Goal: Information Seeking & Learning: Learn about a topic

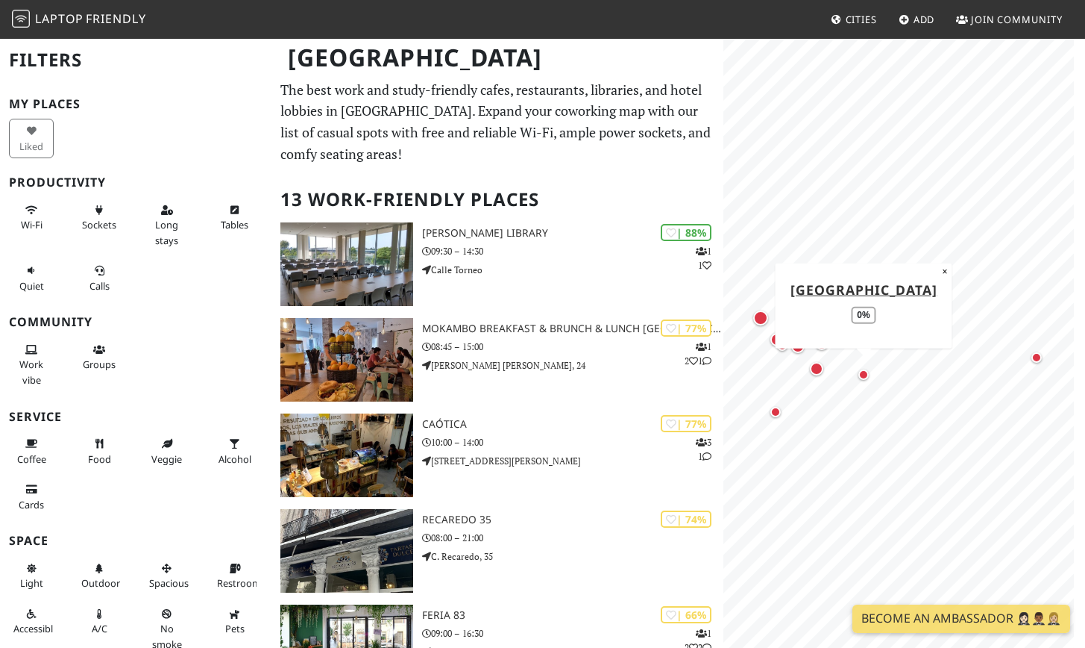
click at [865, 376] on div "Map marker" at bounding box center [864, 374] width 10 height 10
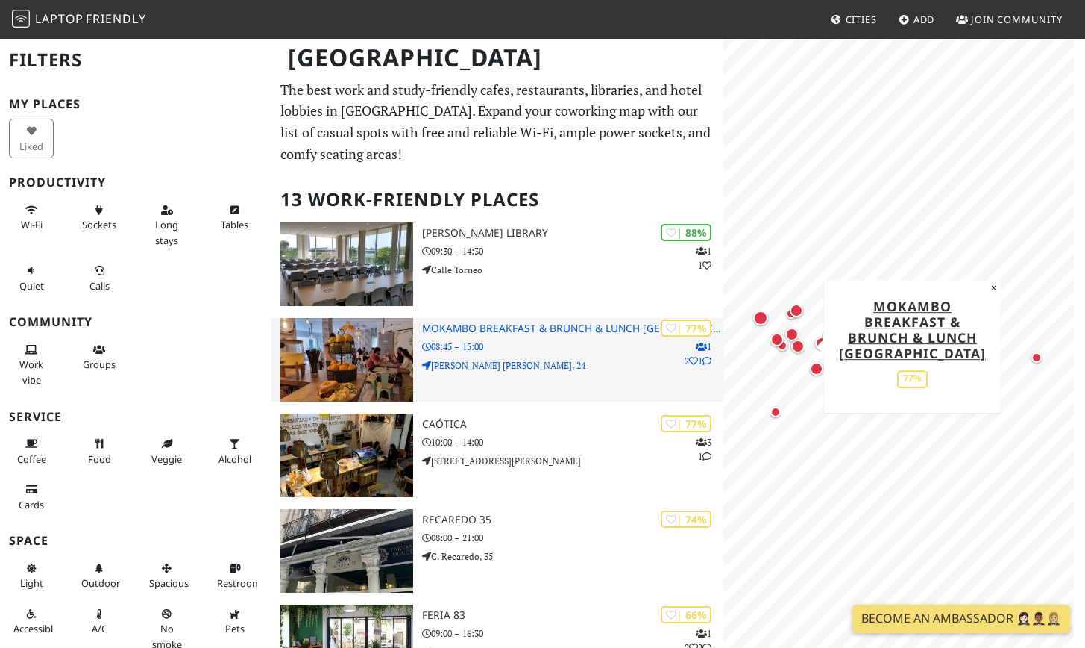
click at [437, 327] on h3 "Mokambo Breakfast & Brunch & Lunch [GEOGRAPHIC_DATA]" at bounding box center [572, 328] width 301 height 13
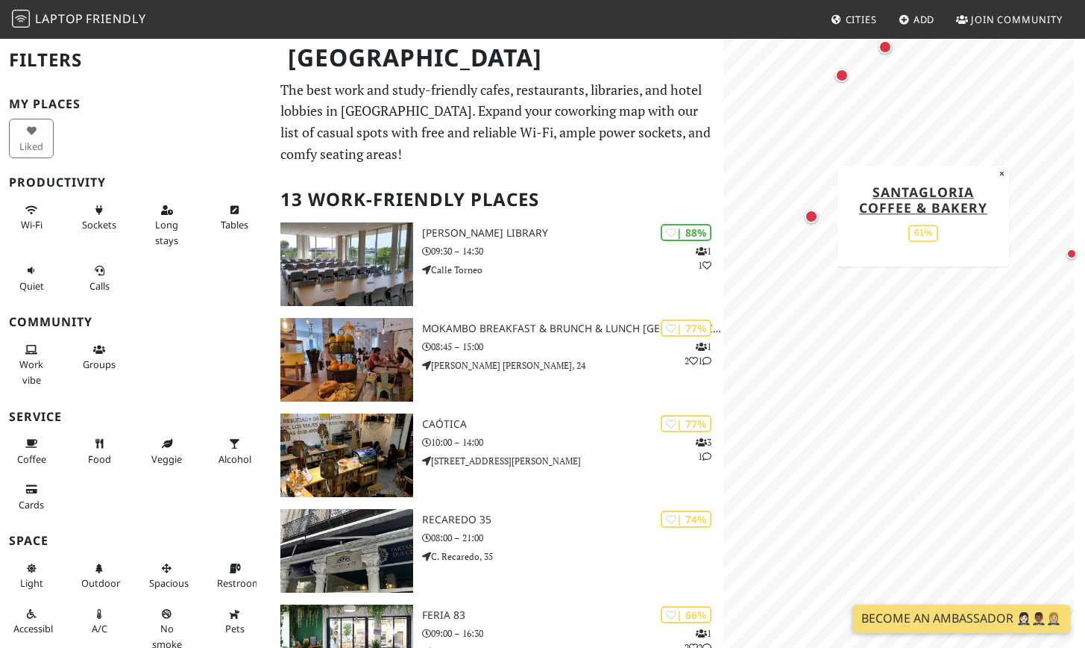
click at [812, 220] on div "Map marker" at bounding box center [811, 216] width 13 height 13
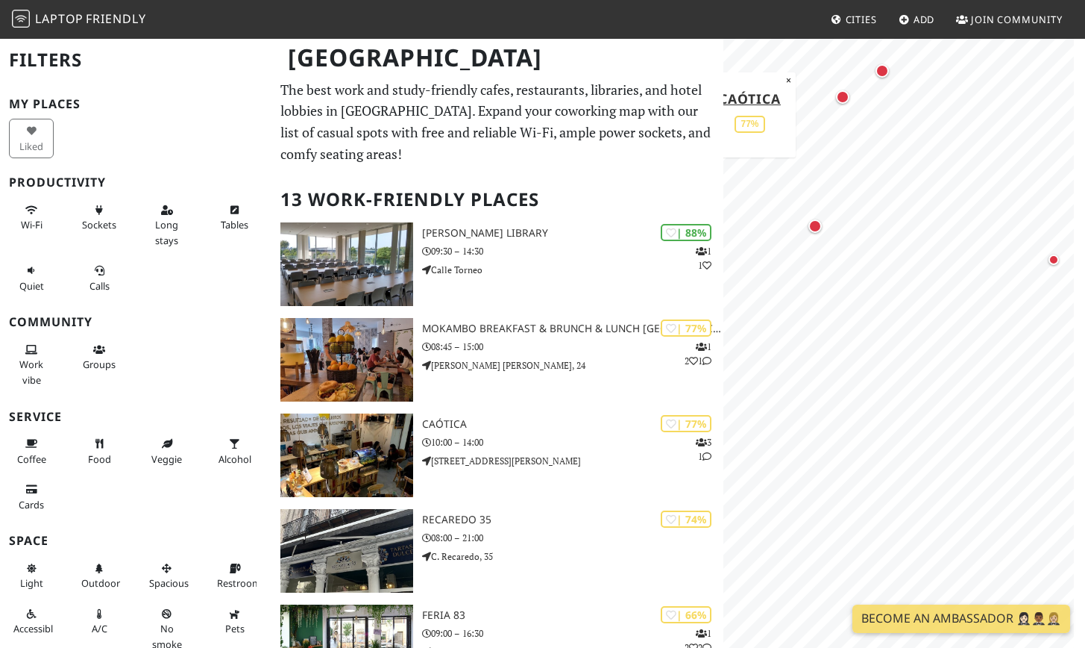
click at [842, 105] on div "Map marker" at bounding box center [842, 96] width 19 height 19
click at [820, 232] on div "Map marker" at bounding box center [815, 225] width 19 height 19
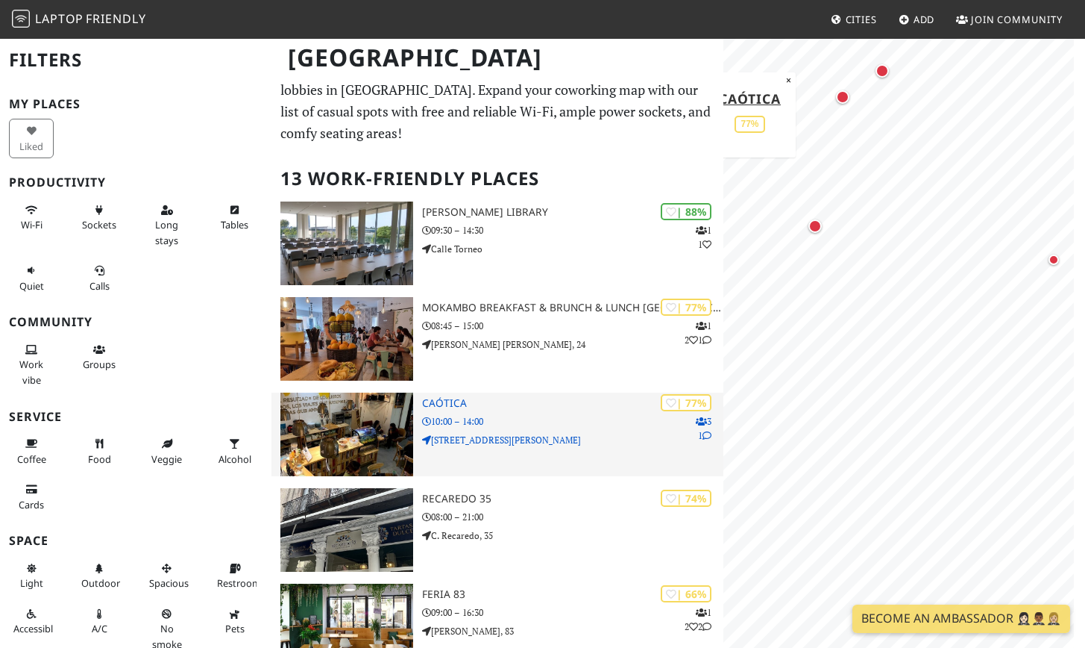
scroll to position [31, 0]
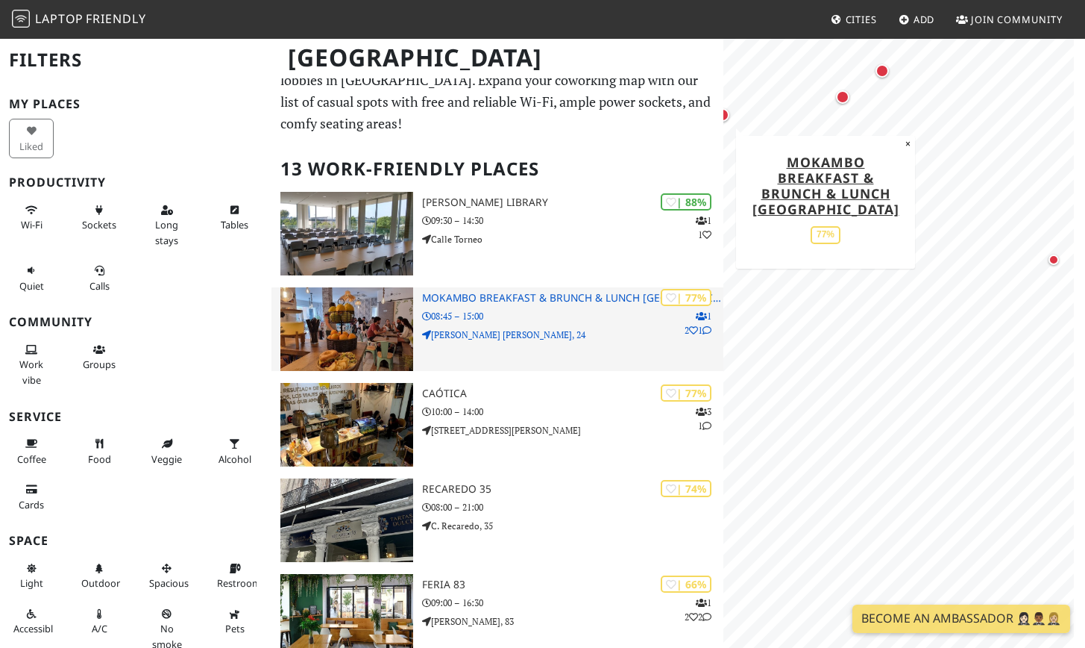
click at [545, 309] on p "08:45 – 15:00" at bounding box center [572, 316] width 301 height 14
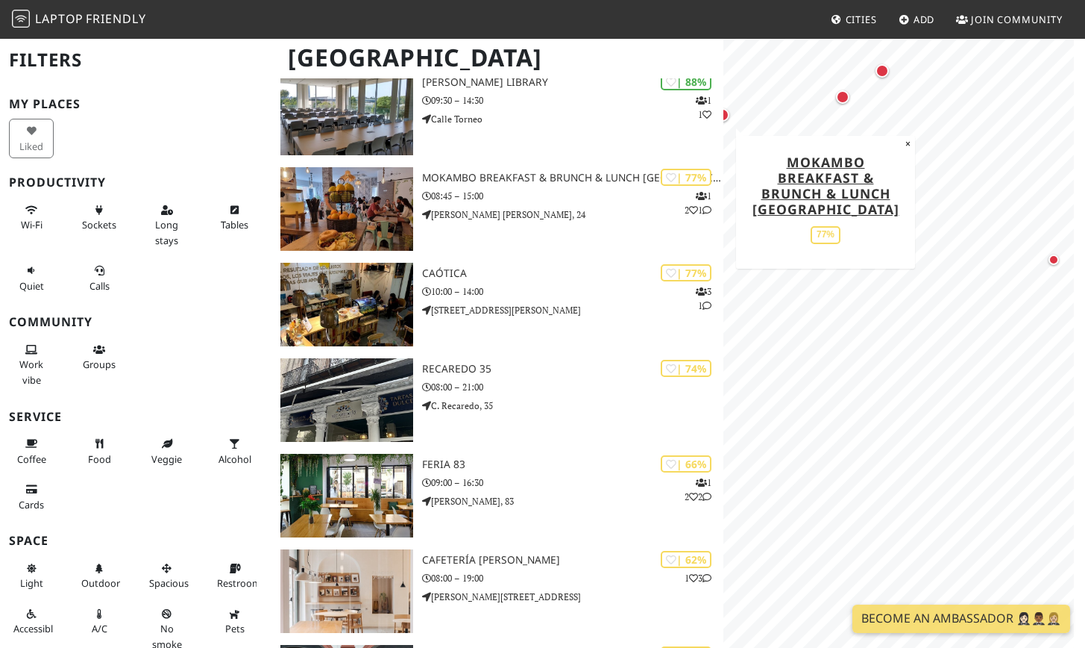
scroll to position [151, 0]
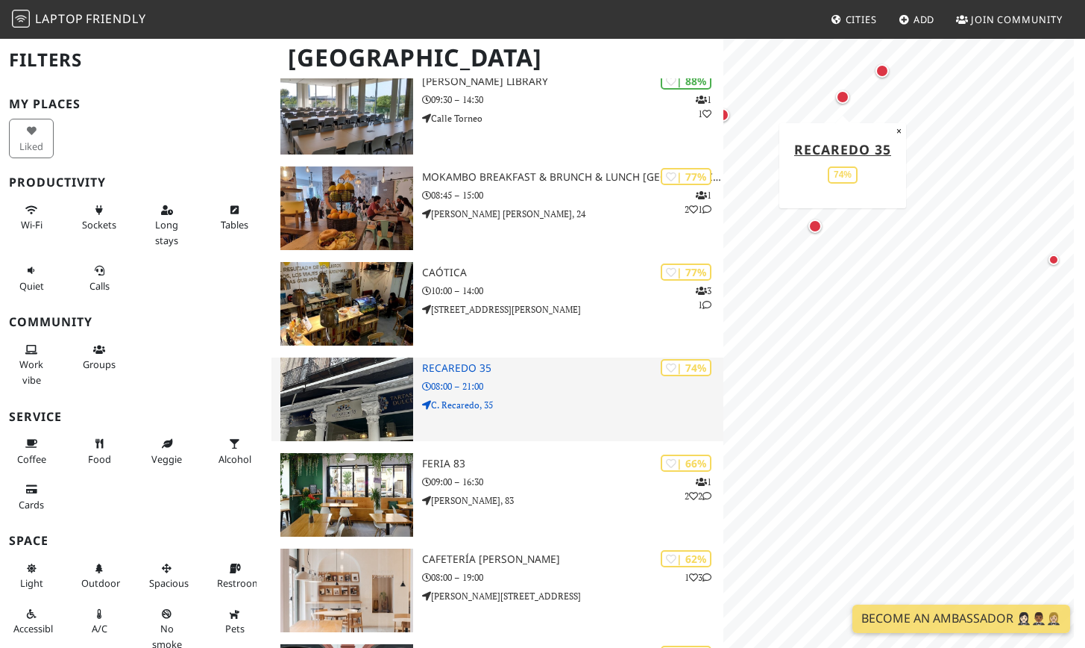
click at [475, 379] on p "08:00 – 21:00" at bounding box center [572, 386] width 301 height 14
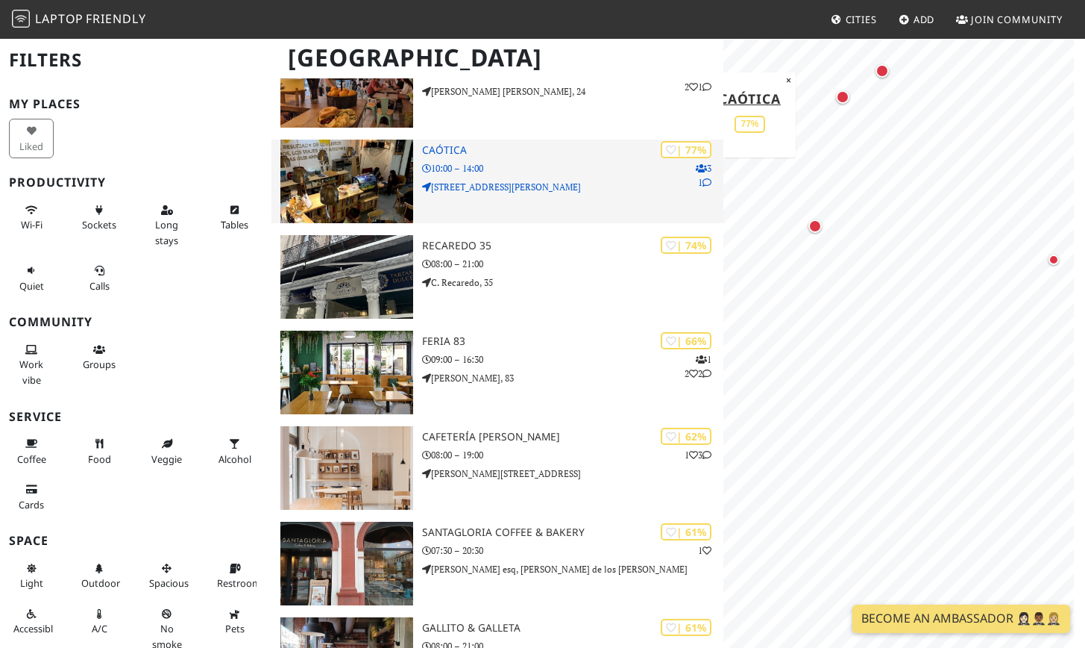
scroll to position [277, 0]
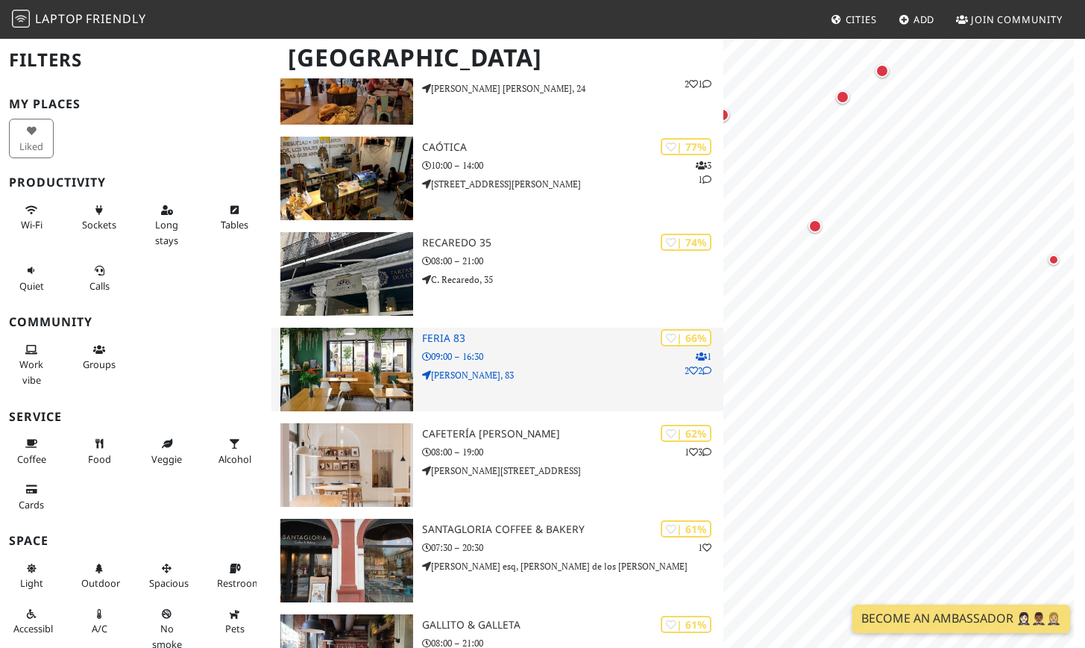
click at [441, 351] on p "09:00 – 16:30" at bounding box center [572, 356] width 301 height 14
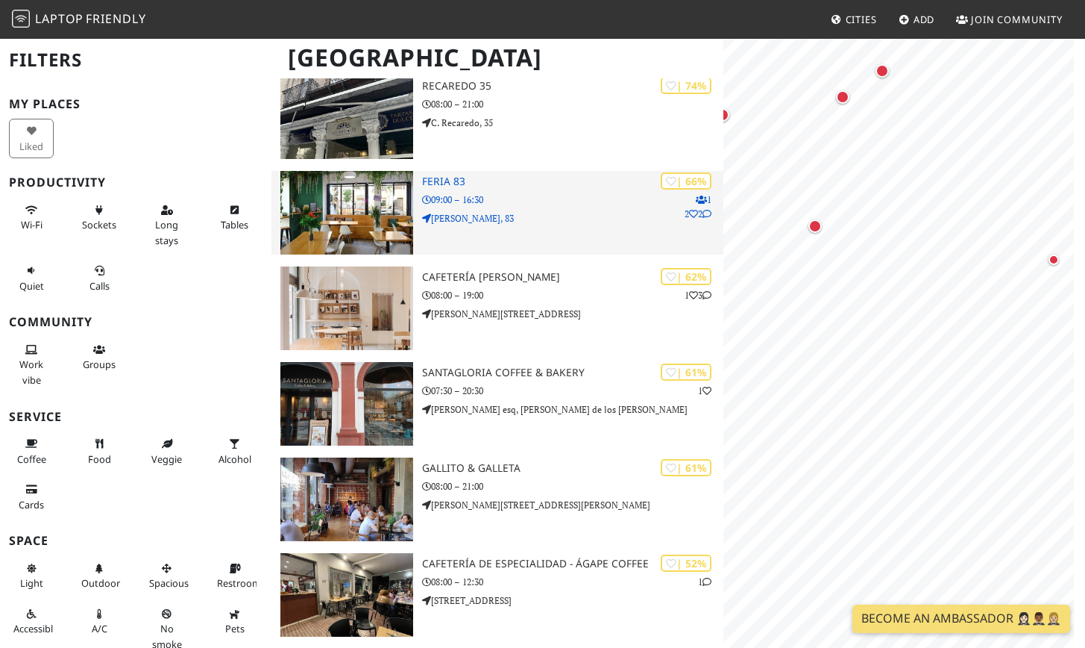
scroll to position [433, 0]
click at [389, 195] on img at bounding box center [347, 214] width 133 height 84
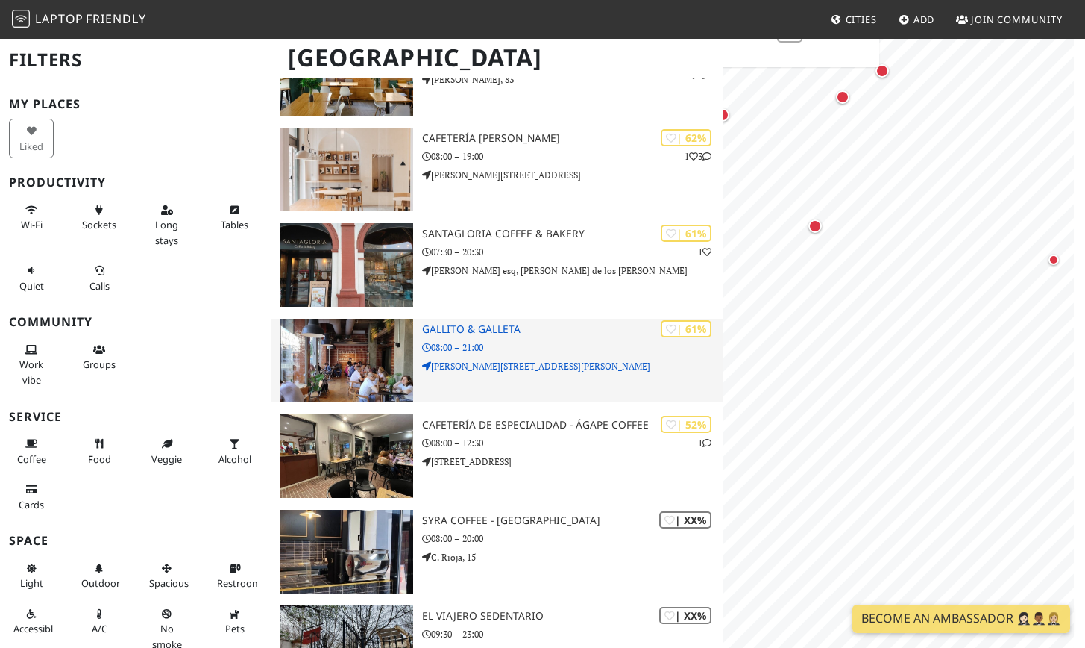
scroll to position [0, 0]
click at [455, 359] on p "C. Amador de los Ríos, 56" at bounding box center [572, 366] width 301 height 14
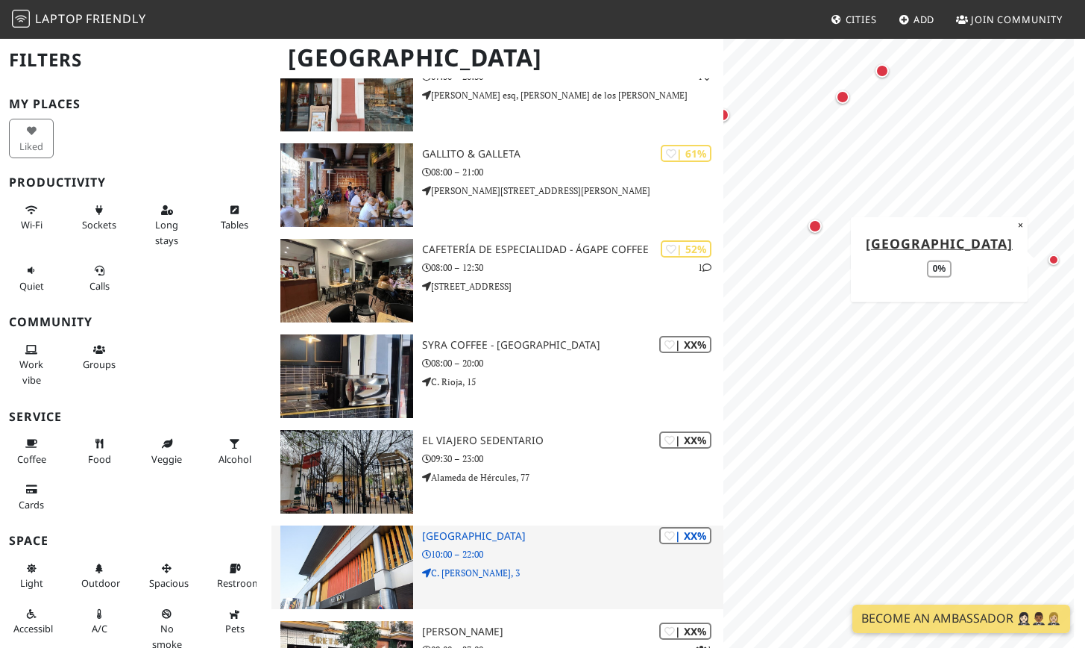
scroll to position [780, 0]
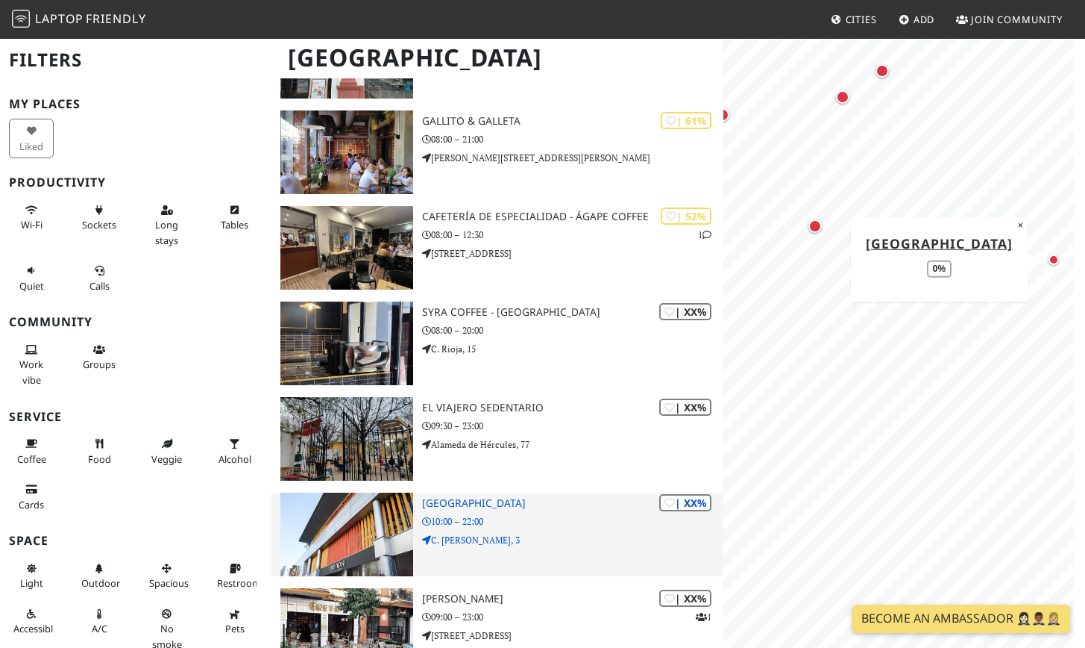
click at [541, 514] on p "10:00 – 22:00" at bounding box center [572, 521] width 301 height 14
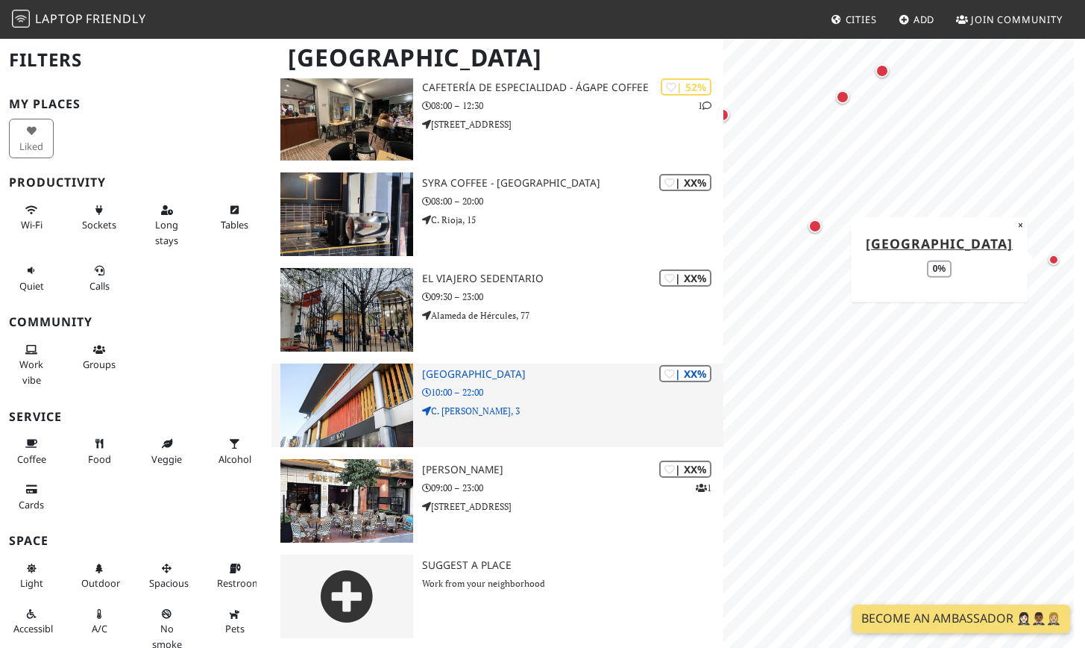
scroll to position [909, 0]
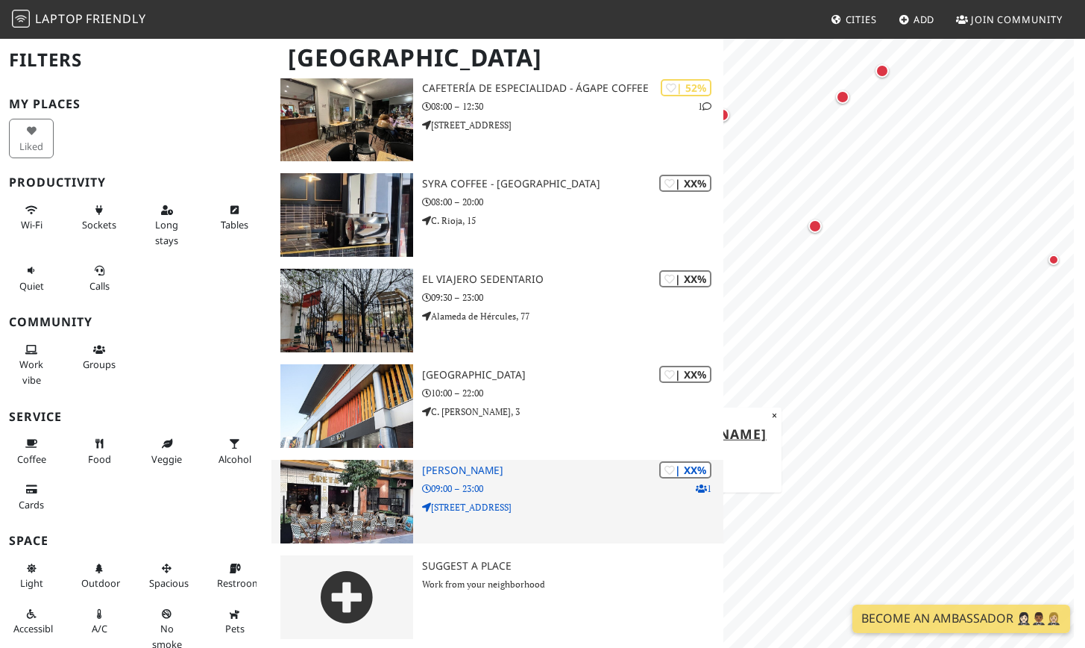
click at [362, 505] on img at bounding box center [347, 502] width 133 height 84
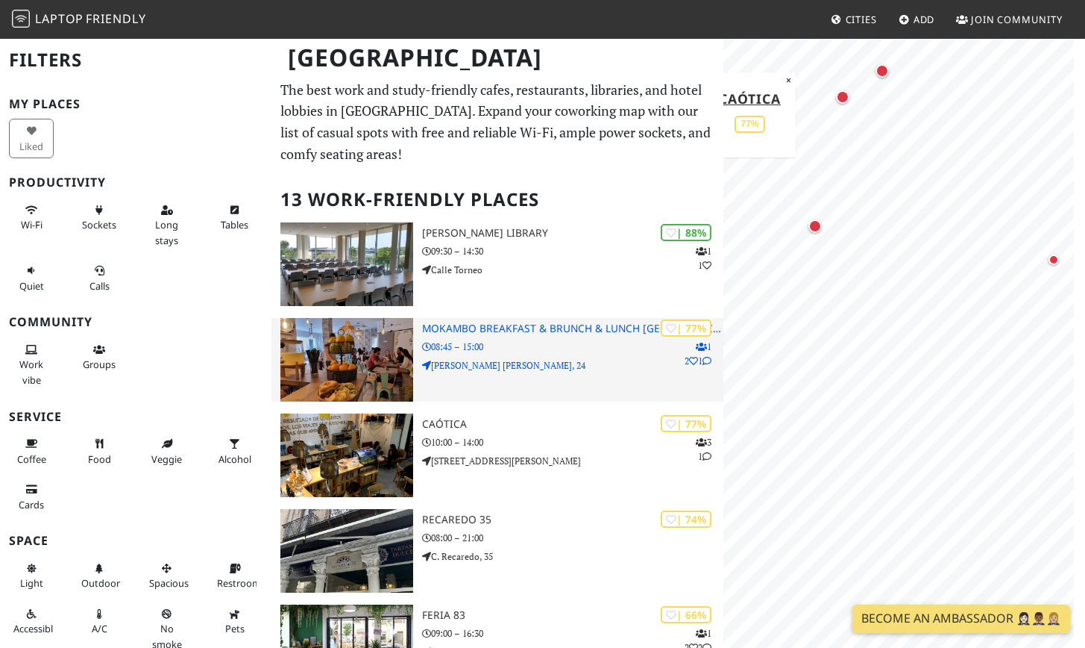
scroll to position [0, 0]
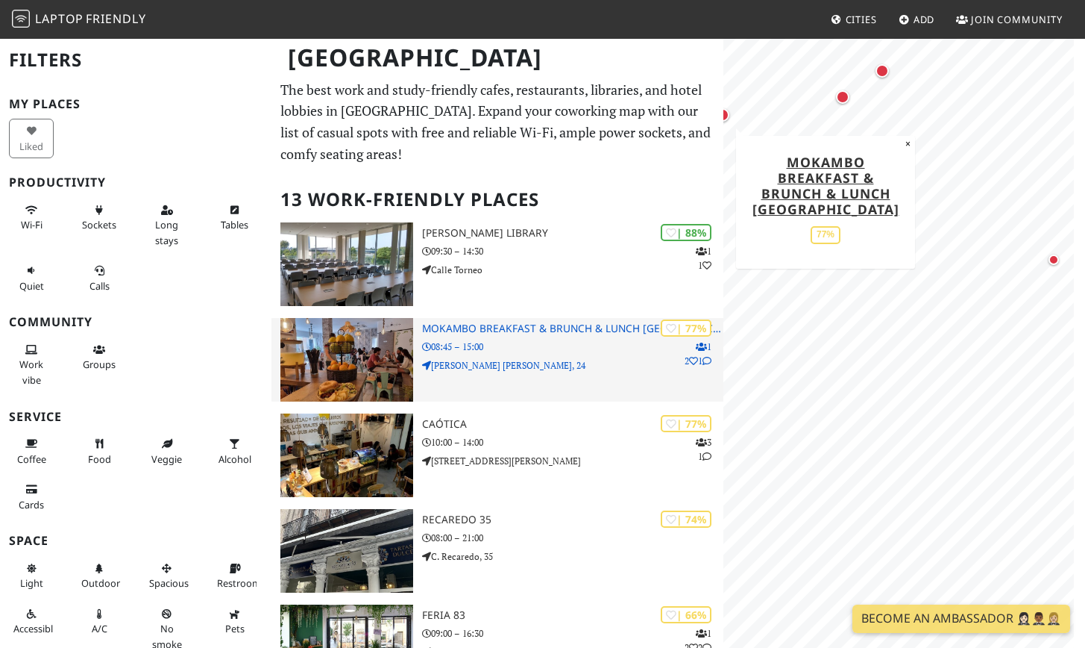
click at [435, 358] on p "C. Pérez Galdós, 24" at bounding box center [572, 365] width 301 height 14
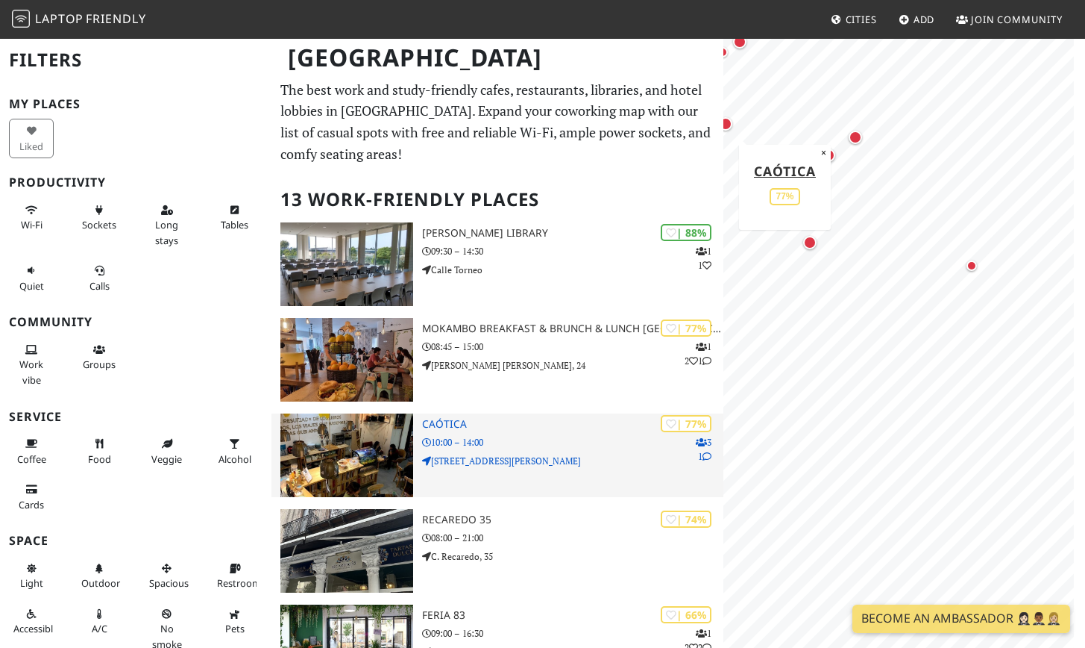
click at [459, 466] on div "| 77% 3 1 Caótica 10:00 – 14:00 Calle José Gestoso, 8" at bounding box center [572, 455] width 301 height 84
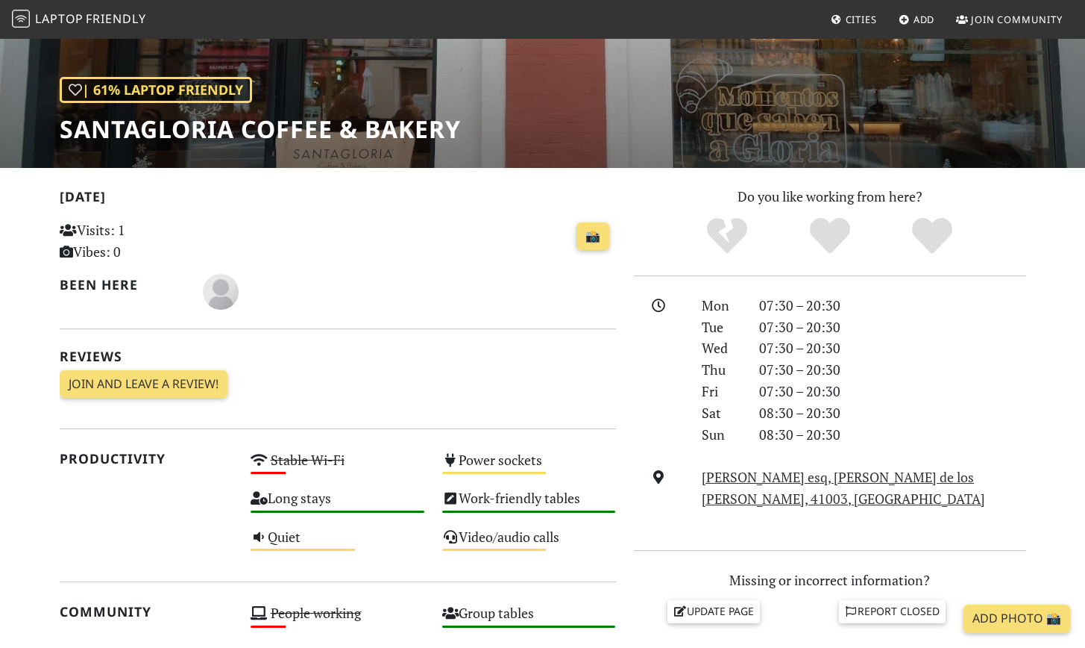
scroll to position [192, 0]
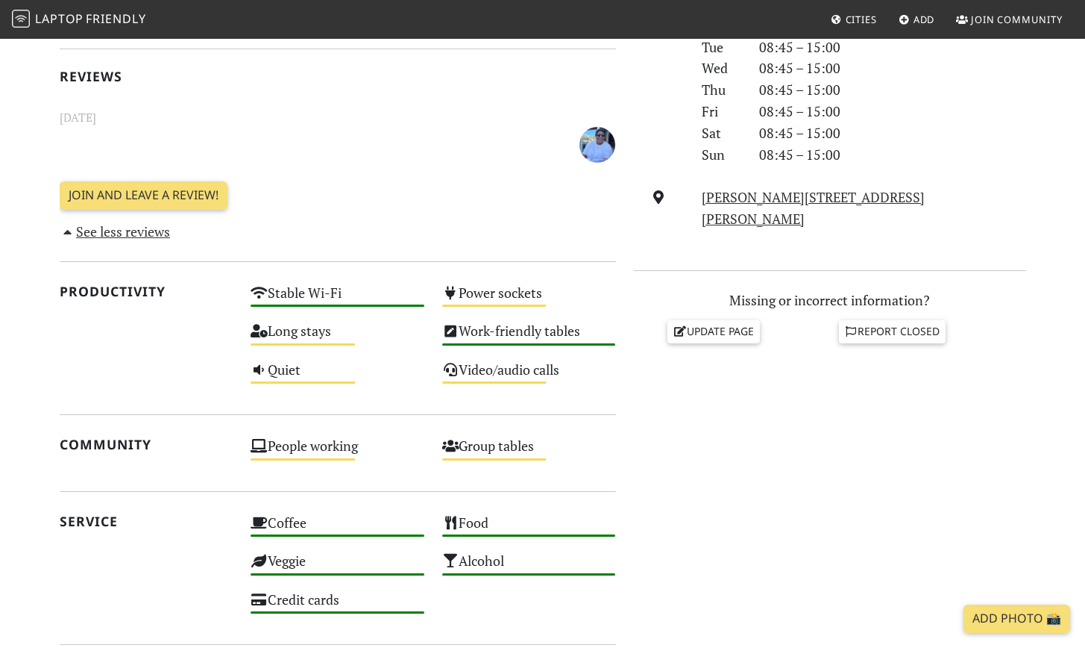
scroll to position [461, 0]
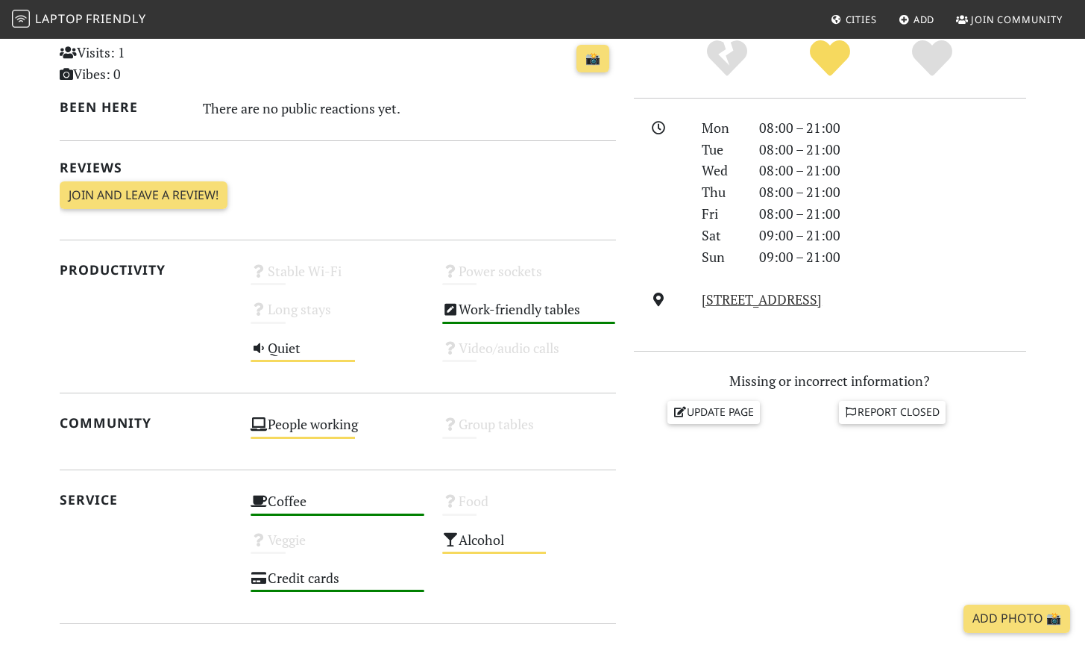
scroll to position [361, 0]
